Goal: Information Seeking & Learning: Learn about a topic

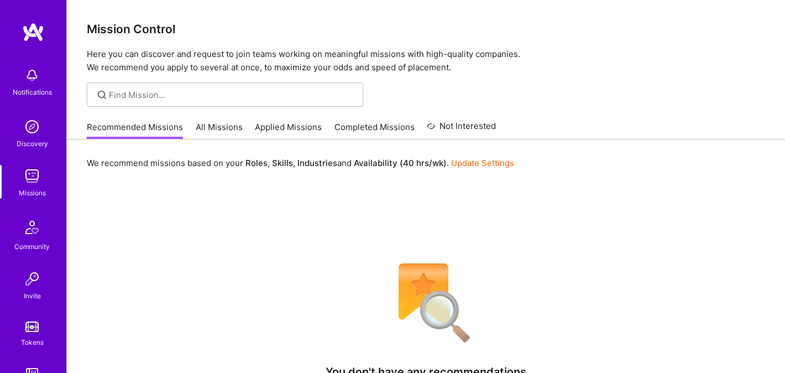
click at [219, 128] on link "All Missions" at bounding box center [219, 130] width 47 height 18
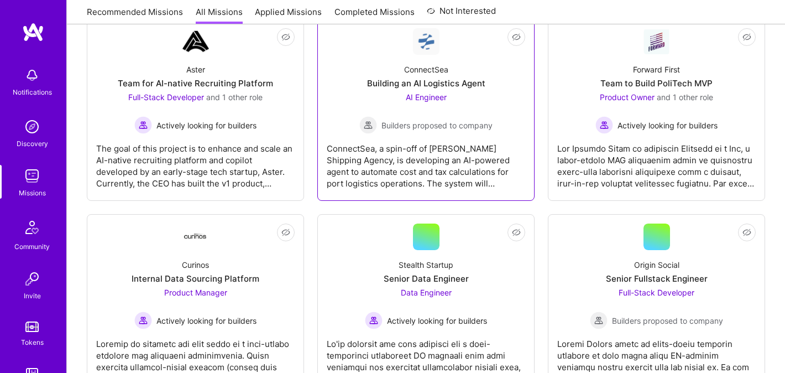
scroll to position [191, 0]
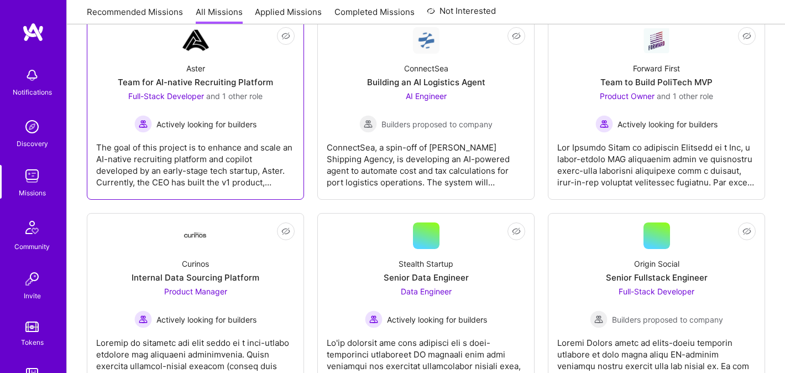
click at [250, 151] on div "The goal of this project is to enhance and scale an AI-native recruiting platfo…" at bounding box center [195, 160] width 198 height 55
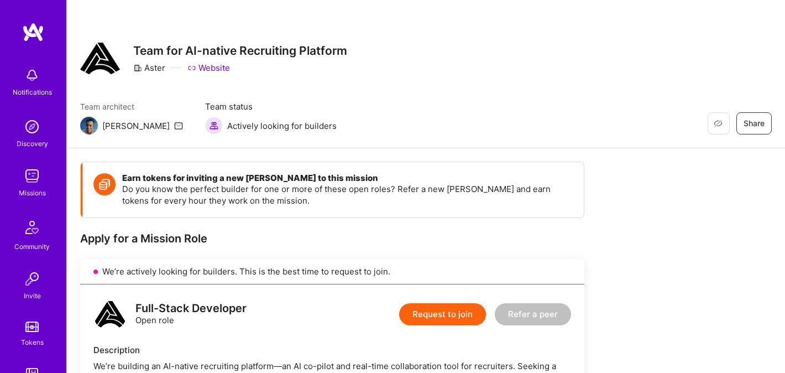
click at [212, 65] on link "Website" at bounding box center [208, 68] width 43 height 12
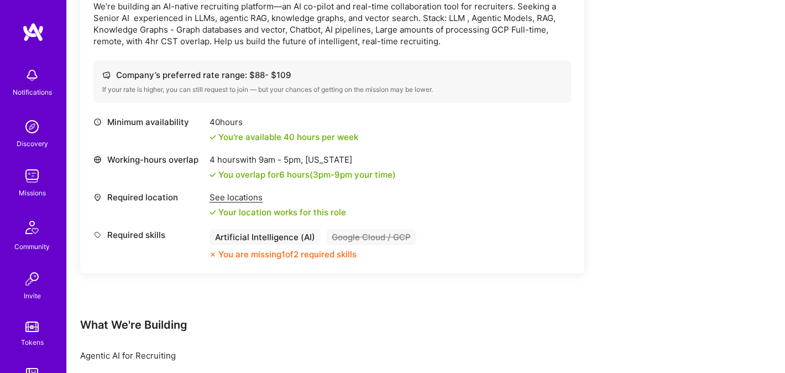
scroll to position [868, 0]
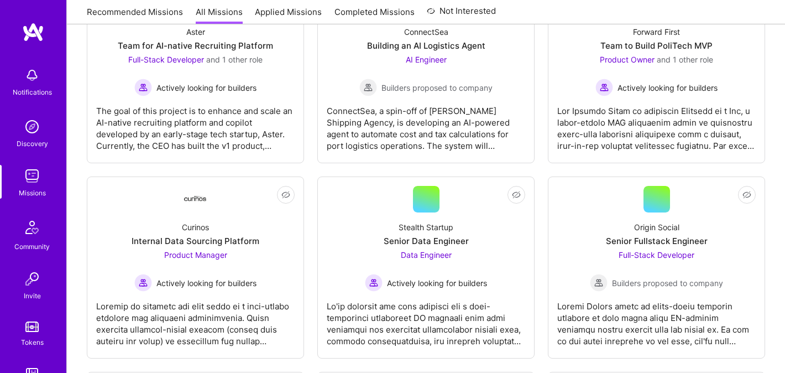
scroll to position [232, 0]
